Goal: Task Accomplishment & Management: Manage account settings

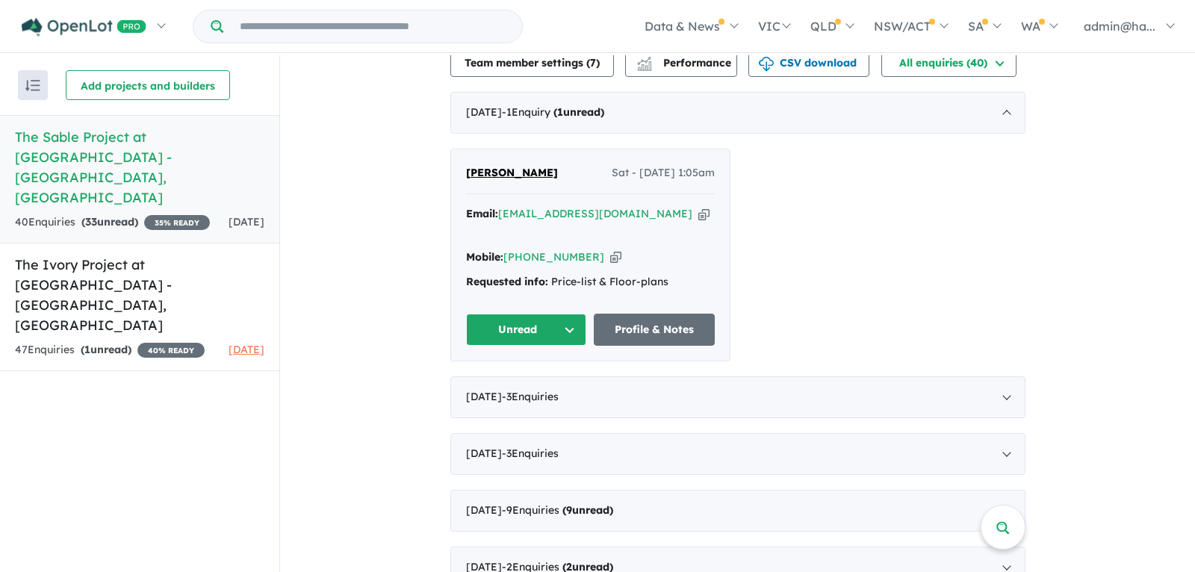
scroll to position [524, 0]
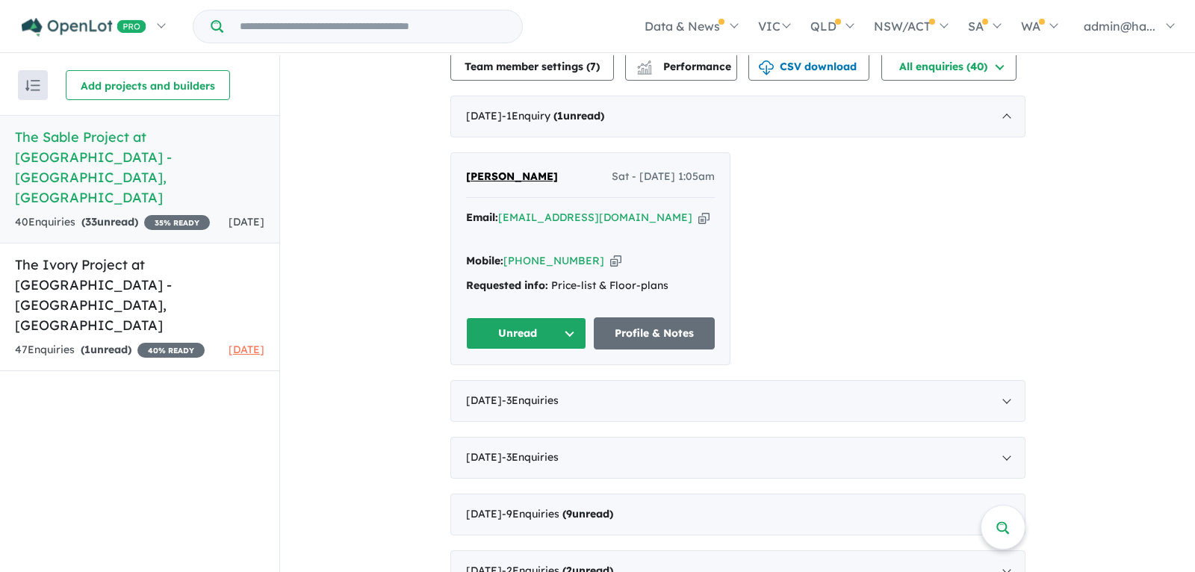
click at [542, 183] on span "[PERSON_NAME]" at bounding box center [512, 176] width 92 height 13
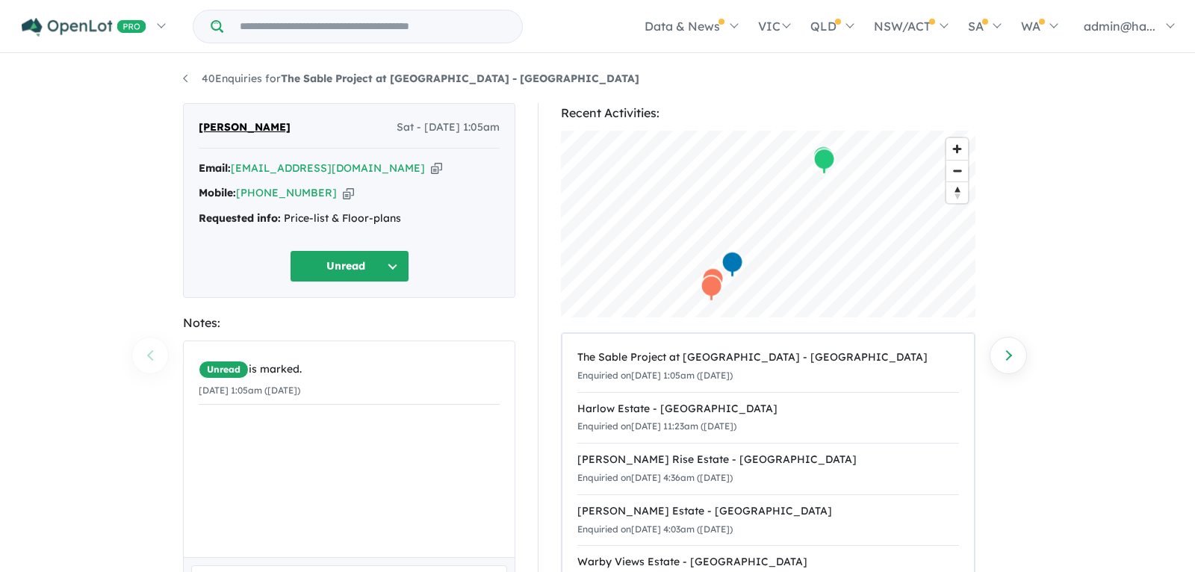
click at [431, 165] on icon "button" at bounding box center [436, 169] width 11 height 16
click at [343, 195] on icon "button" at bounding box center [348, 193] width 11 height 16
